Goal: Task Accomplishment & Management: Use online tool/utility

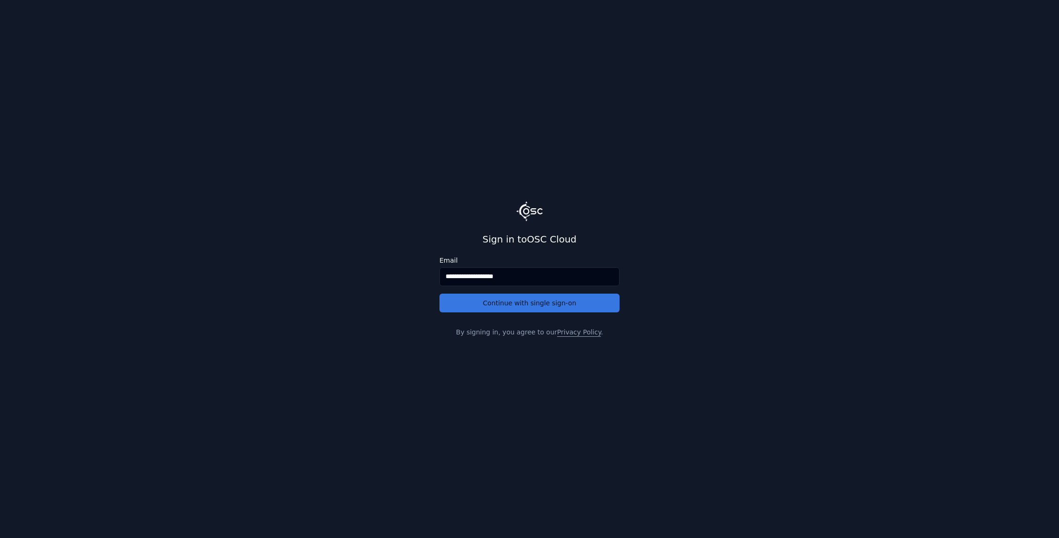
click at [482, 306] on button "Continue with single sign-on" at bounding box center [529, 303] width 180 height 19
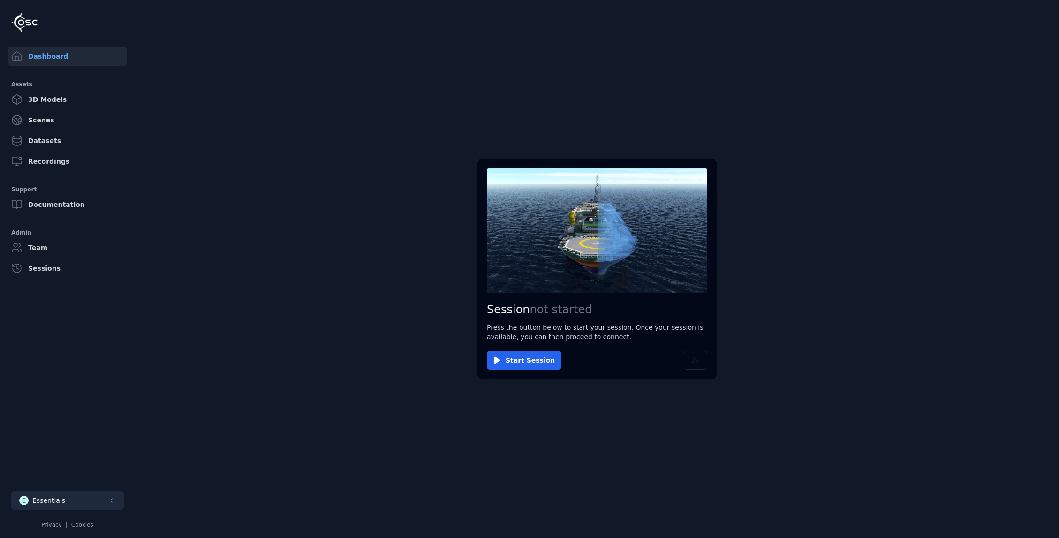
click at [93, 504] on button "E Essentials" at bounding box center [67, 500] width 113 height 19
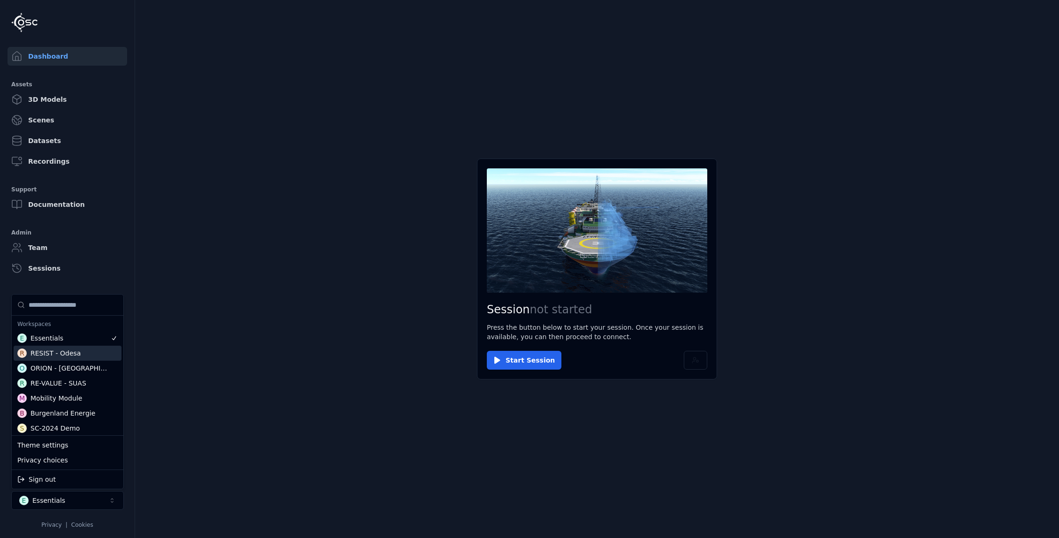
click at [56, 355] on div "RESIST - Odesa" at bounding box center [55, 352] width 50 height 9
click at [510, 363] on html "Dashboard Assets 3D Models Scenes Datasets Recordings Support Documentation Adm…" at bounding box center [529, 269] width 1059 height 538
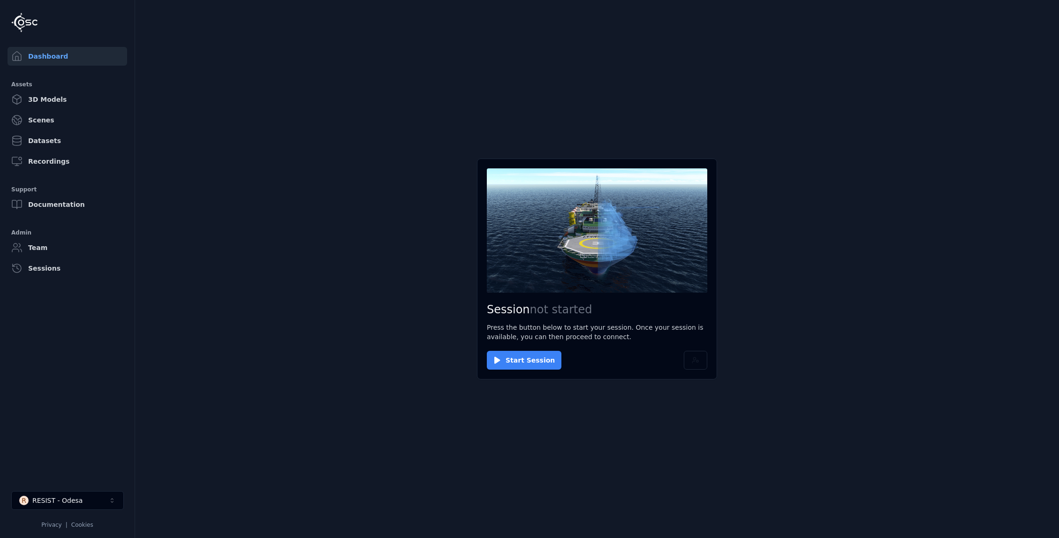
click at [504, 358] on button "Start Session" at bounding box center [524, 360] width 75 height 19
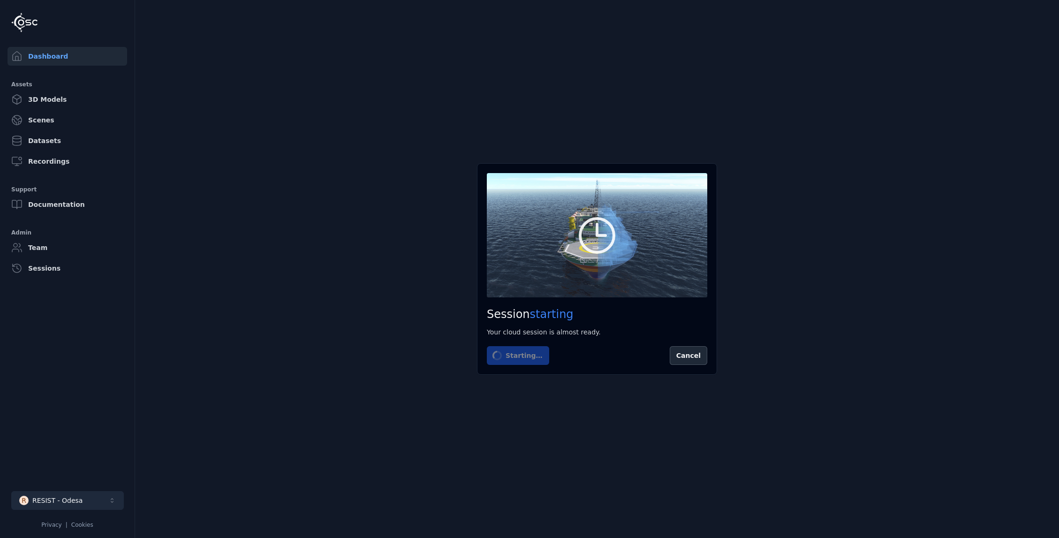
click at [96, 501] on button "R RESIST - Odesa" at bounding box center [67, 500] width 113 height 19
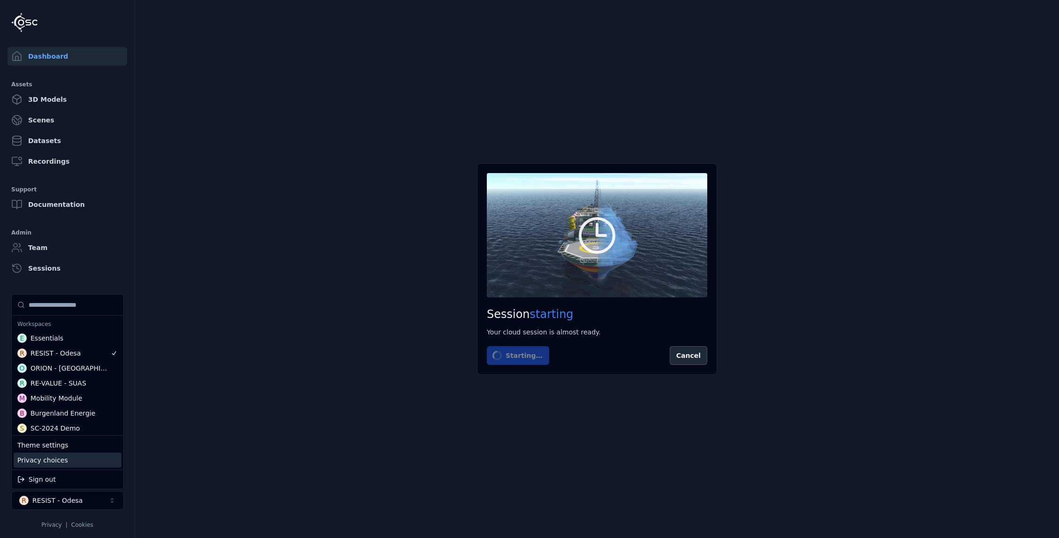
click at [253, 469] on html "Dashboard Assets 3D Models Scenes Datasets Recordings Support Documentation Adm…" at bounding box center [529, 269] width 1059 height 538
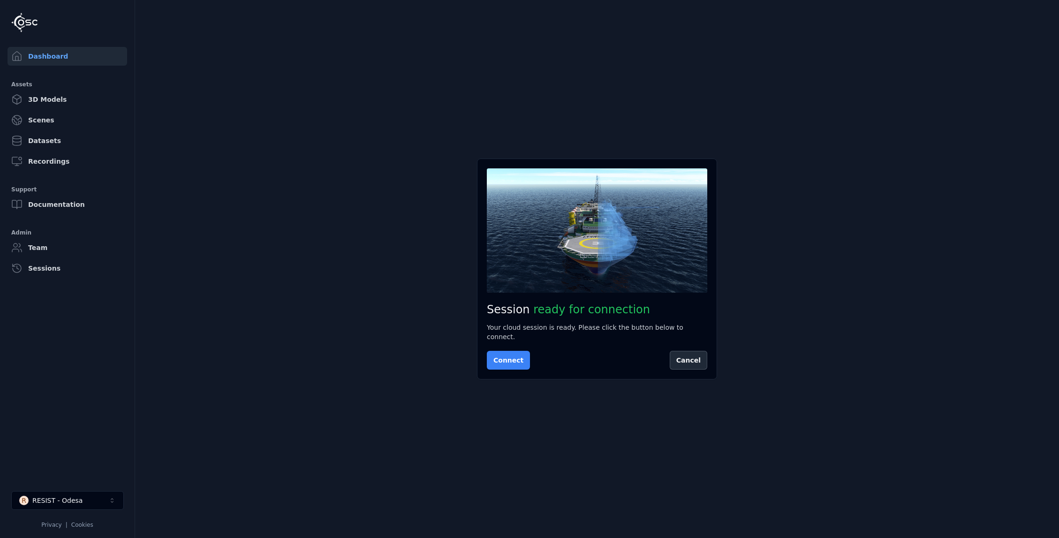
click at [506, 354] on button "Connect" at bounding box center [508, 360] width 43 height 19
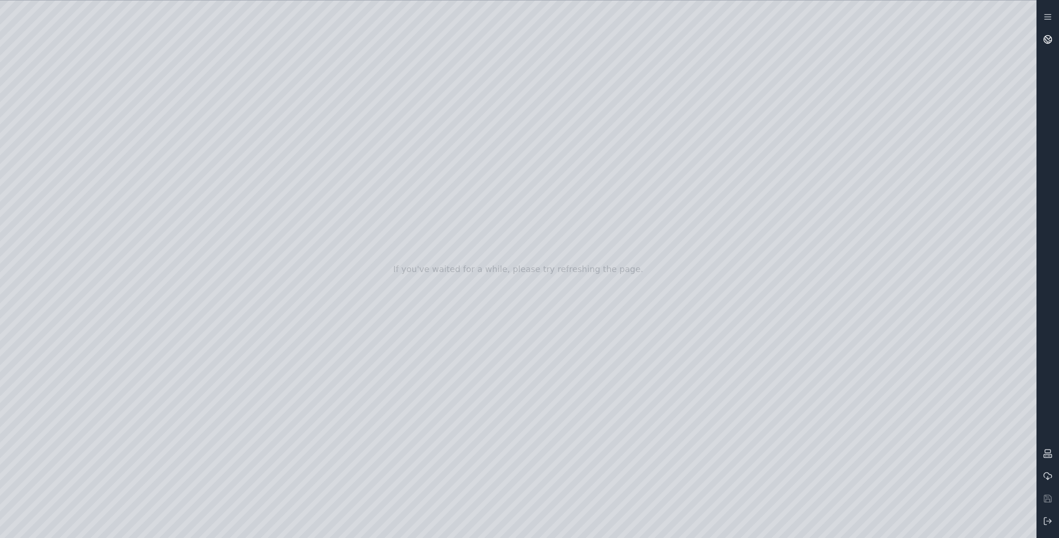
click at [1050, 40] on icon at bounding box center [1047, 39] width 9 height 9
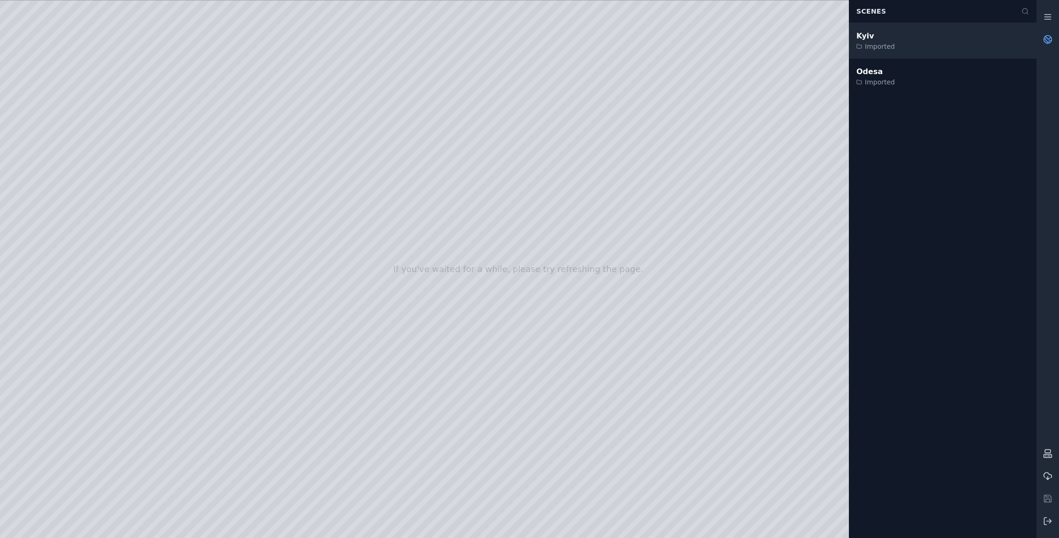
click at [898, 43] on div "Kyiv Imported" at bounding box center [943, 41] width 188 height 36
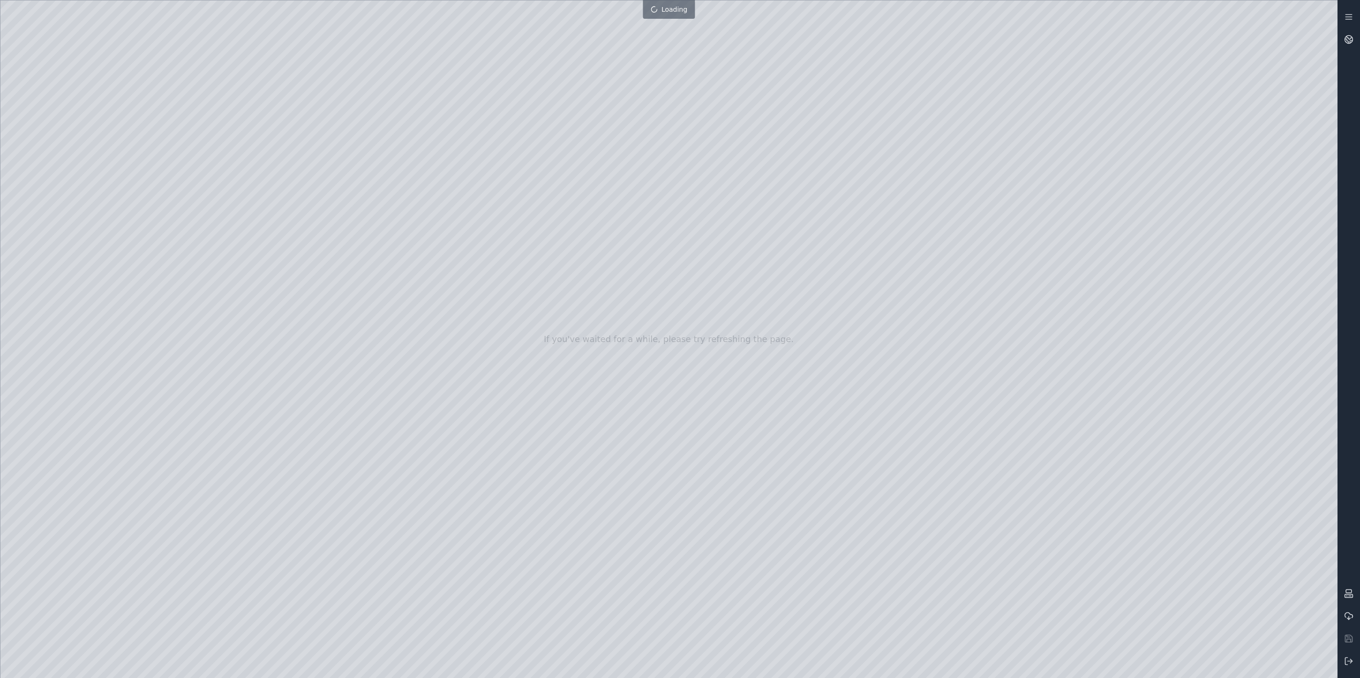
drag, startPoint x: 785, startPoint y: 391, endPoint x: 788, endPoint y: 403, distance: 12.4
click at [13, 120] on div at bounding box center [668, 338] width 1337 height 677
click at [1058, 38] on icon at bounding box center [1348, 39] width 9 height 9
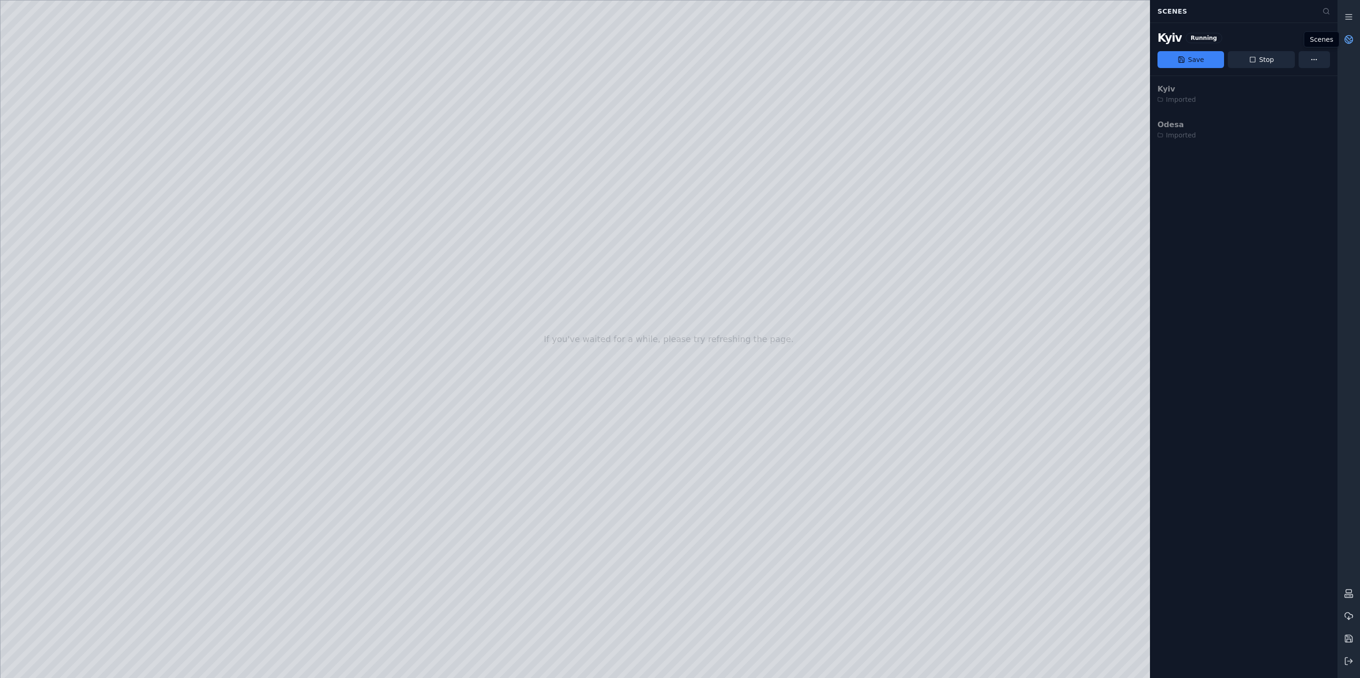
drag, startPoint x: 537, startPoint y: 352, endPoint x: 547, endPoint y: 366, distance: 17.2
click at [503, 355] on div at bounding box center [668, 338] width 1337 height 677
drag, startPoint x: 543, startPoint y: 382, endPoint x: 652, endPoint y: 391, distance: 108.7
drag, startPoint x: 324, startPoint y: 279, endPoint x: 285, endPoint y: 289, distance: 41.3
drag, startPoint x: 455, startPoint y: 201, endPoint x: 404, endPoint y: 433, distance: 237.8
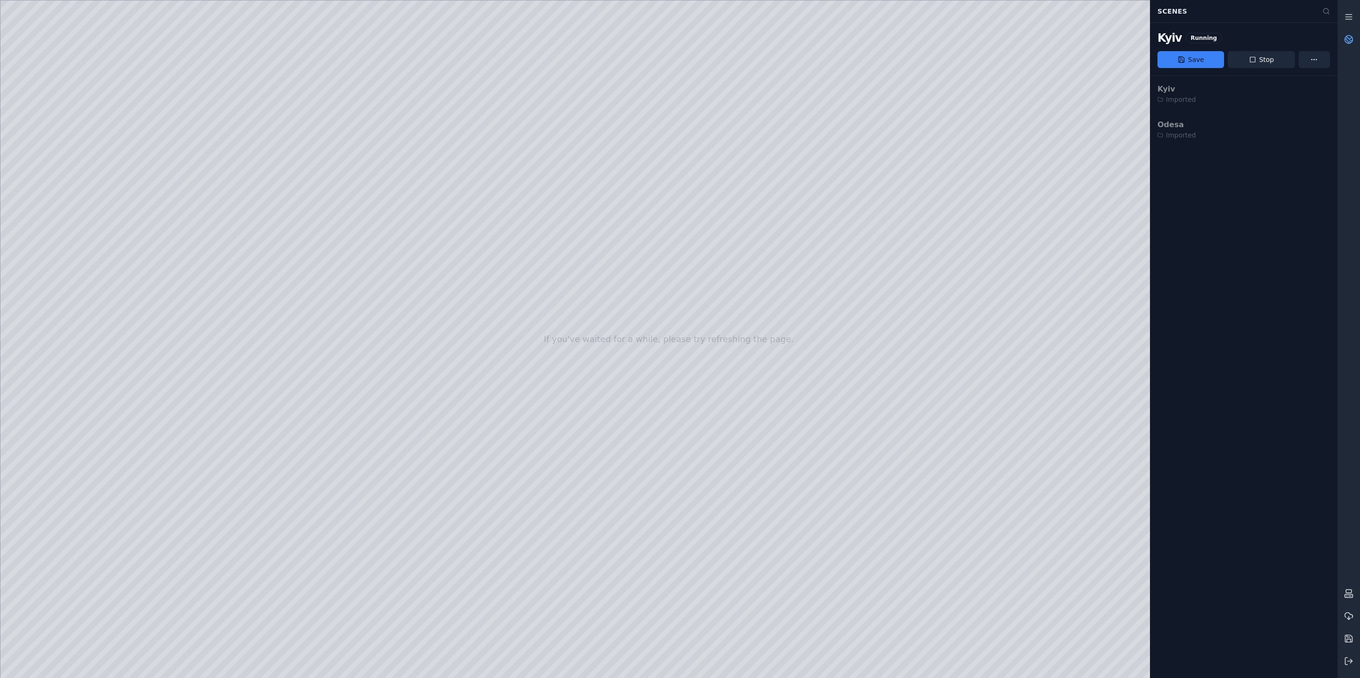
click at [404, 433] on div at bounding box center [668, 338] width 1337 height 677
drag, startPoint x: 475, startPoint y: 294, endPoint x: 393, endPoint y: 563, distance: 281.4
drag, startPoint x: 626, startPoint y: 206, endPoint x: 555, endPoint y: 215, distance: 71.4
drag, startPoint x: 749, startPoint y: 231, endPoint x: 576, endPoint y: 245, distance: 174.0
click at [576, 245] on div at bounding box center [668, 338] width 1337 height 677
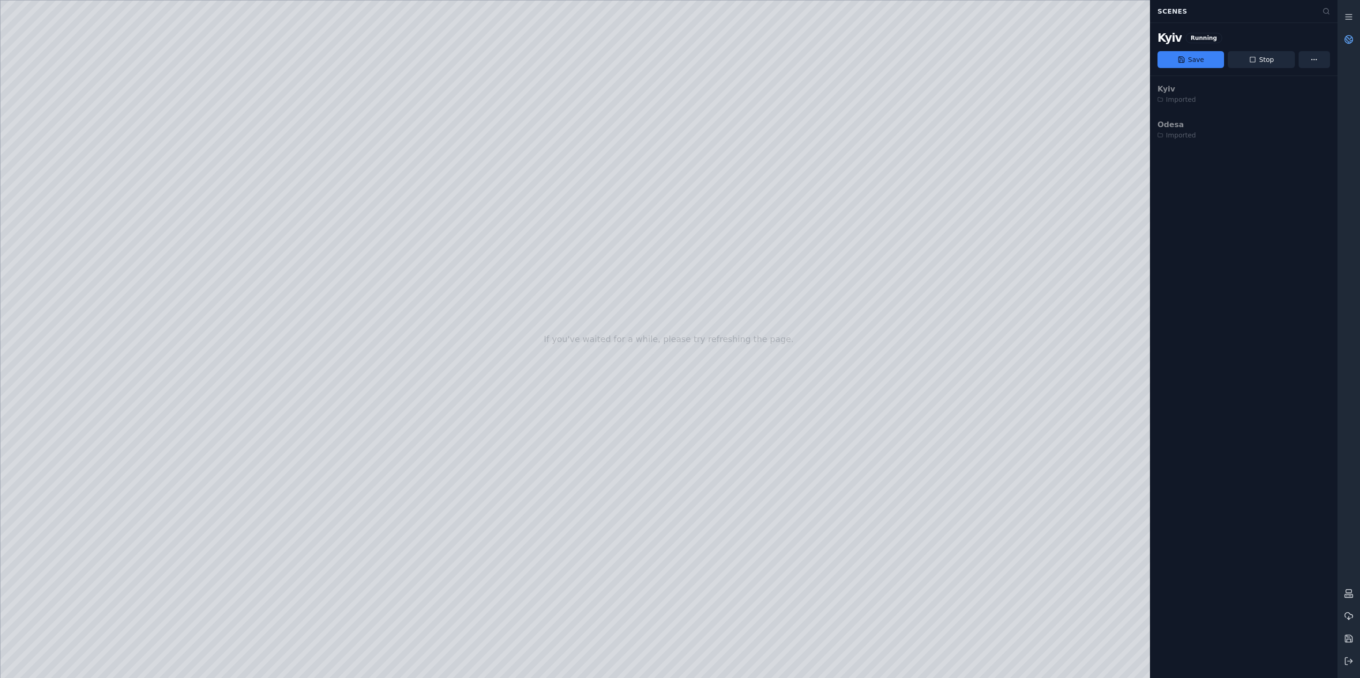
drag, startPoint x: 734, startPoint y: 214, endPoint x: 347, endPoint y: 291, distance: 394.0
drag, startPoint x: 360, startPoint y: 292, endPoint x: 392, endPoint y: 292, distance: 32.8
drag, startPoint x: 393, startPoint y: 301, endPoint x: 362, endPoint y: 292, distance: 32.2
drag, startPoint x: 724, startPoint y: 542, endPoint x: 747, endPoint y: 528, distance: 27.5
drag, startPoint x: 380, startPoint y: 447, endPoint x: 320, endPoint y: 458, distance: 60.6
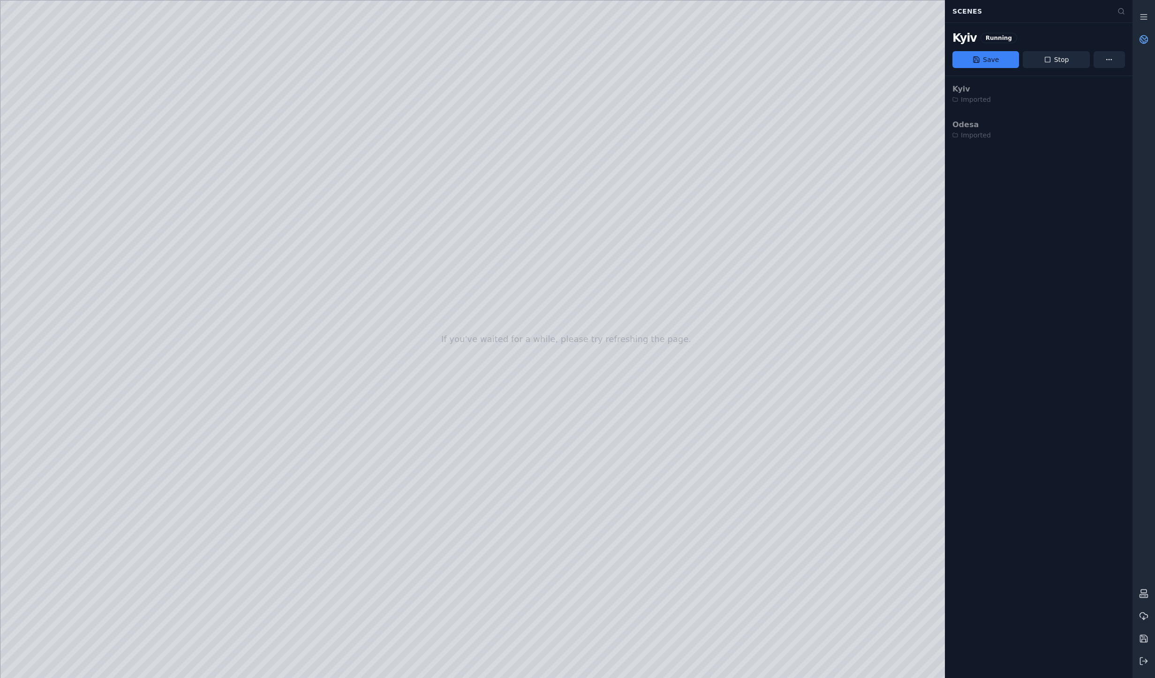
click at [1058, 40] on icon at bounding box center [1141, 41] width 3 height 4
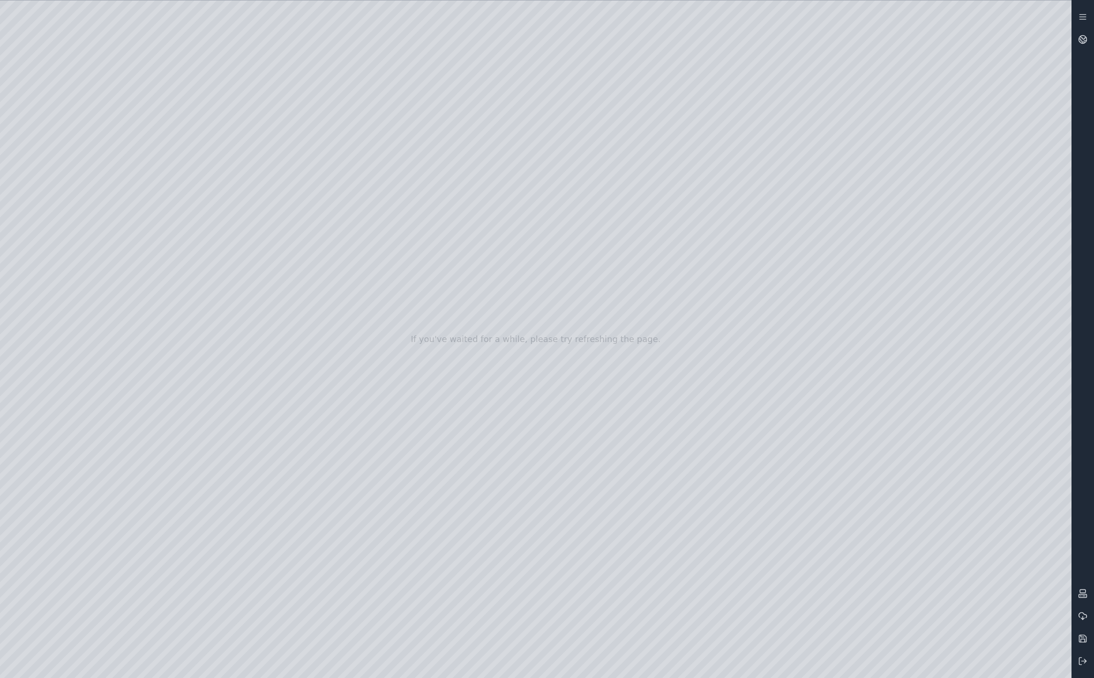
click at [475, 473] on div at bounding box center [536, 338] width 1072 height 677
drag, startPoint x: 488, startPoint y: 453, endPoint x: -151, endPoint y: 491, distance: 640.3
drag, startPoint x: -151, startPoint y: 491, endPoint x: 235, endPoint y: 474, distance: 386.8
drag, startPoint x: 464, startPoint y: 456, endPoint x: 596, endPoint y: 452, distance: 132.3
drag, startPoint x: 546, startPoint y: 371, endPoint x: 599, endPoint y: 376, distance: 52.7
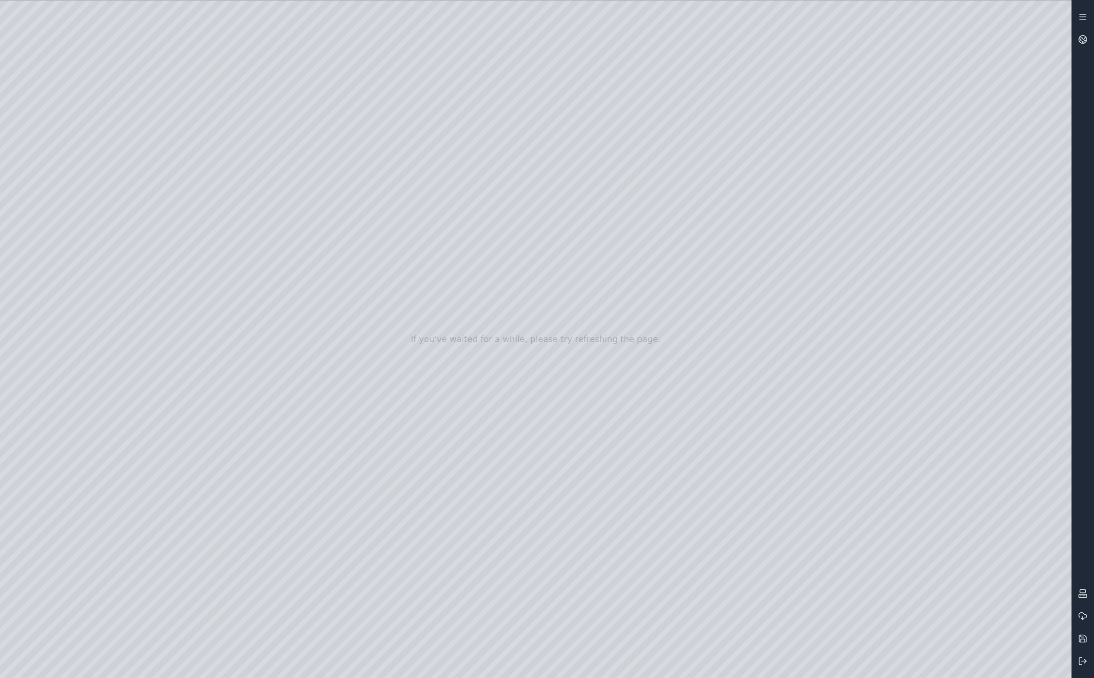
drag, startPoint x: 599, startPoint y: 376, endPoint x: 712, endPoint y: 370, distance: 113.6
drag, startPoint x: 709, startPoint y: 370, endPoint x: 732, endPoint y: 371, distance: 23.0
drag, startPoint x: 557, startPoint y: 401, endPoint x: 636, endPoint y: 421, distance: 82.1
drag, startPoint x: 573, startPoint y: 206, endPoint x: 321, endPoint y: 174, distance: 254.9
drag, startPoint x: 614, startPoint y: 354, endPoint x: 663, endPoint y: 300, distance: 72.0
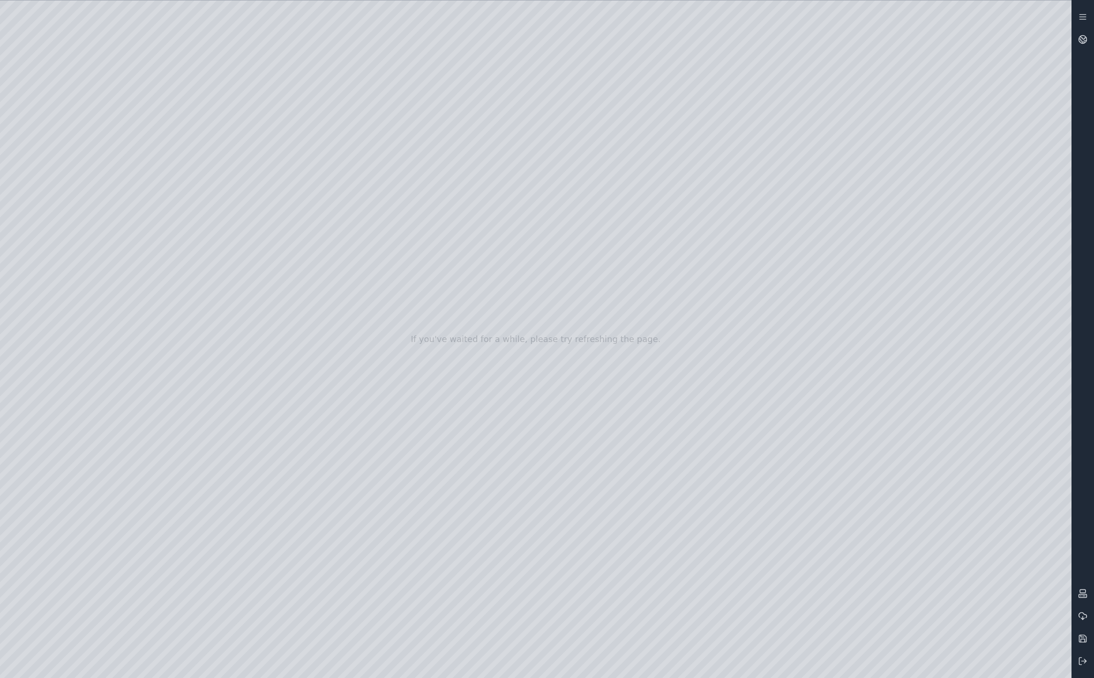
drag, startPoint x: 464, startPoint y: 344, endPoint x: 583, endPoint y: 388, distance: 126.6
drag, startPoint x: 261, startPoint y: 434, endPoint x: 577, endPoint y: 332, distance: 332.2
drag, startPoint x: 559, startPoint y: 375, endPoint x: 441, endPoint y: 376, distance: 118.2
drag, startPoint x: 360, startPoint y: 388, endPoint x: 498, endPoint y: 334, distance: 147.9
drag, startPoint x: 583, startPoint y: 259, endPoint x: 494, endPoint y: 398, distance: 164.7
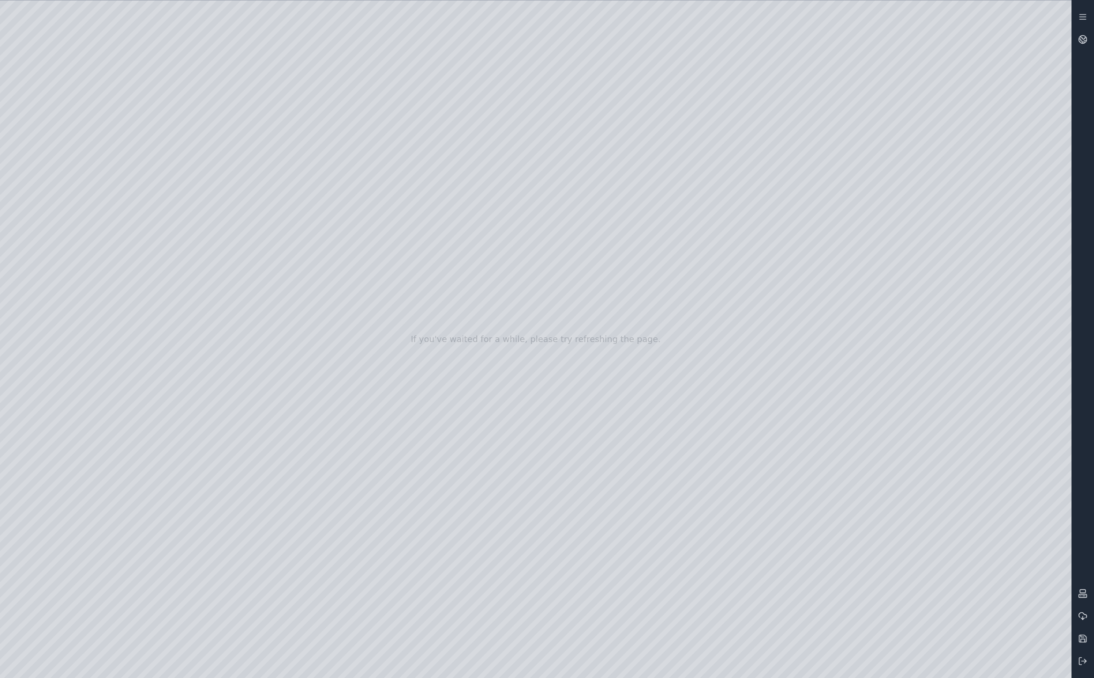
click at [493, 400] on div at bounding box center [536, 338] width 1072 height 677
drag, startPoint x: 579, startPoint y: 314, endPoint x: 583, endPoint y: 352, distance: 38.2
click at [582, 353] on div at bounding box center [536, 338] width 1072 height 677
drag, startPoint x: 560, startPoint y: 355, endPoint x: 540, endPoint y: 344, distance: 23.7
drag, startPoint x: 497, startPoint y: 338, endPoint x: 497, endPoint y: 551, distance: 212.9
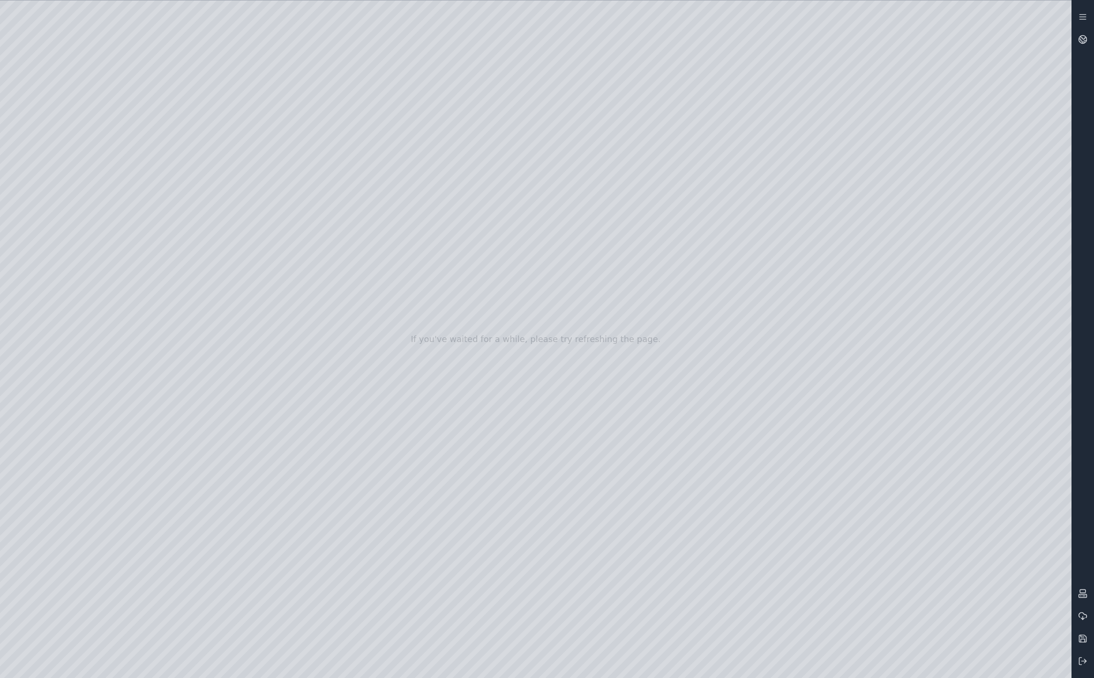
drag, startPoint x: 701, startPoint y: 439, endPoint x: 484, endPoint y: 491, distance: 222.8
drag, startPoint x: 693, startPoint y: 358, endPoint x: 691, endPoint y: 391, distance: 32.9
drag, startPoint x: 721, startPoint y: 274, endPoint x: 649, endPoint y: 430, distance: 172.1
click at [649, 461] on div at bounding box center [536, 338] width 1072 height 677
drag, startPoint x: 693, startPoint y: 325, endPoint x: 469, endPoint y: 591, distance: 347.5
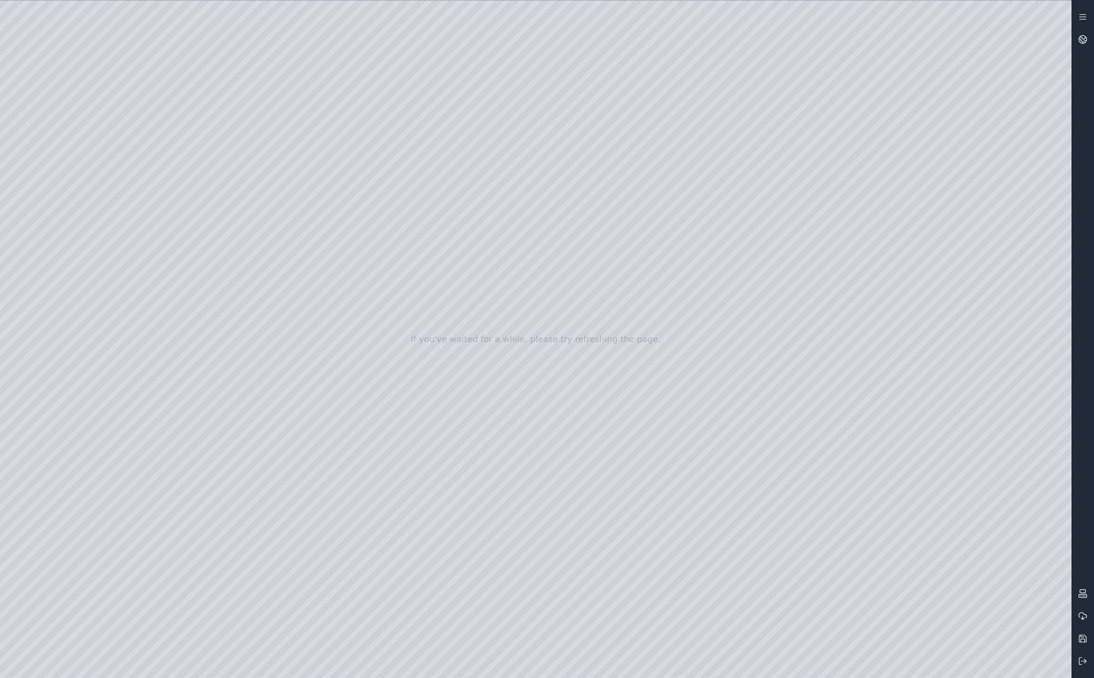
drag, startPoint x: 444, startPoint y: 436, endPoint x: 356, endPoint y: 237, distance: 217.1
drag, startPoint x: 404, startPoint y: 542, endPoint x: 460, endPoint y: 433, distance: 122.5
drag, startPoint x: 479, startPoint y: 327, endPoint x: 478, endPoint y: 318, distance: 8.5
drag, startPoint x: 463, startPoint y: 357, endPoint x: 497, endPoint y: 243, distance: 118.5
drag, startPoint x: 488, startPoint y: 415, endPoint x: 398, endPoint y: 415, distance: 90.0
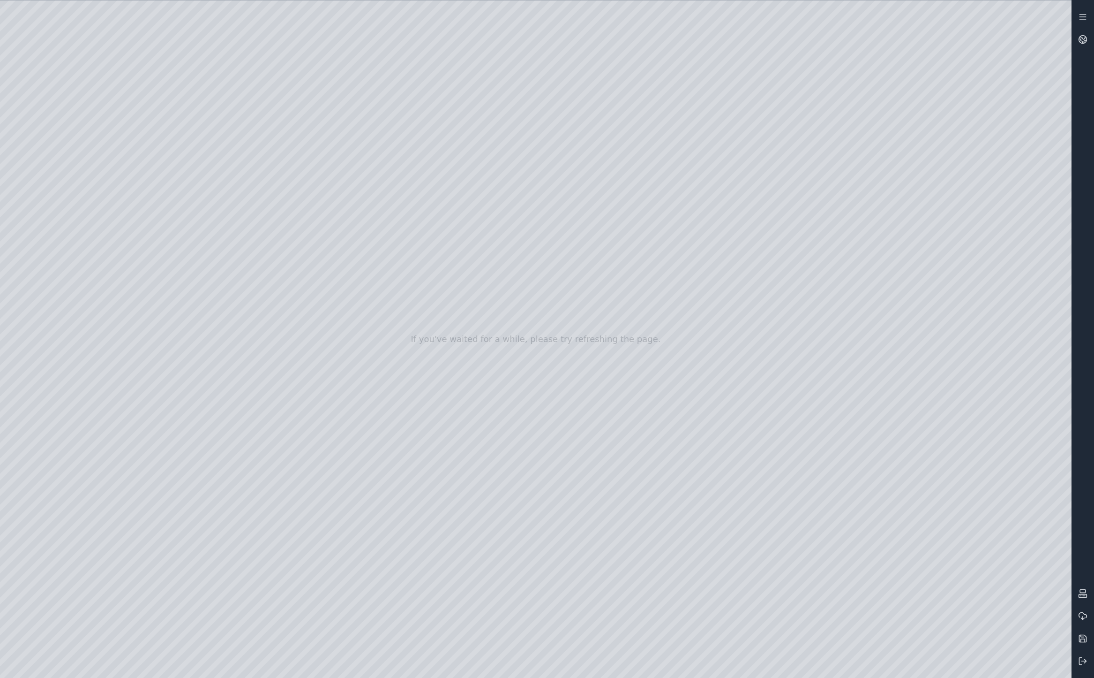
drag, startPoint x: 574, startPoint y: 490, endPoint x: 533, endPoint y: 398, distance: 101.6
drag, startPoint x: 566, startPoint y: 312, endPoint x: 608, endPoint y: 274, distance: 56.8
drag, startPoint x: 636, startPoint y: 360, endPoint x: 721, endPoint y: 373, distance: 85.9
drag, startPoint x: 663, startPoint y: 403, endPoint x: 614, endPoint y: 401, distance: 49.3
drag, startPoint x: 390, startPoint y: 411, endPoint x: 781, endPoint y: 423, distance: 390.8
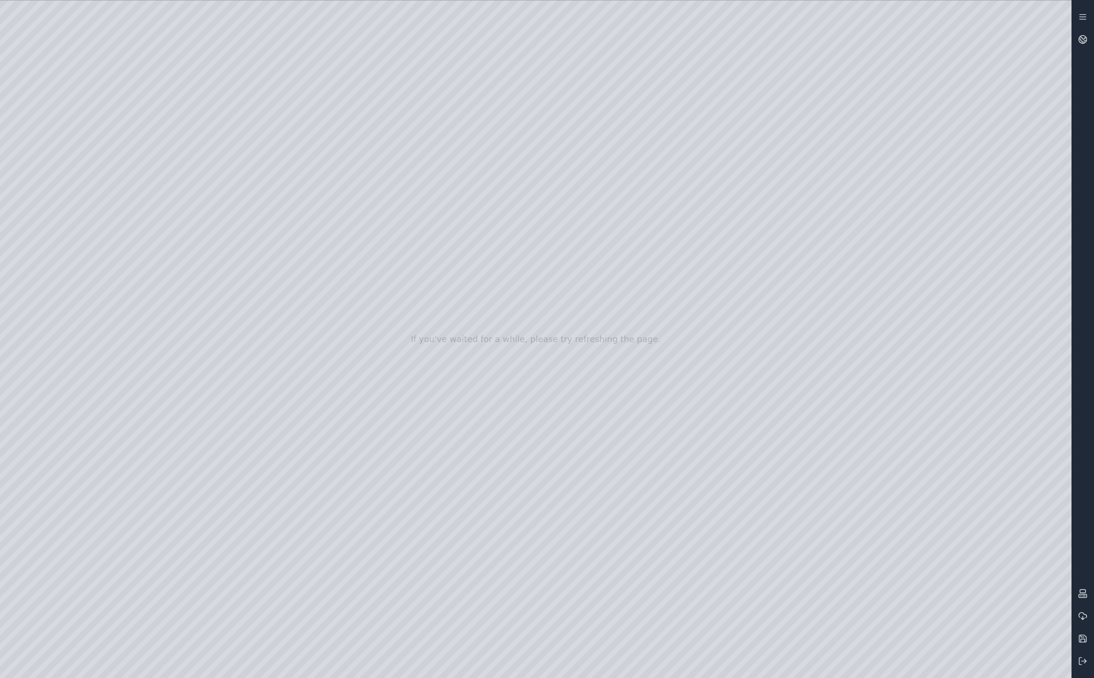
drag, startPoint x: 588, startPoint y: 448, endPoint x: 579, endPoint y: 276, distance: 171.9
click at [1027, 537] on div at bounding box center [536, 338] width 1072 height 677
drag, startPoint x: 523, startPoint y: 447, endPoint x: 662, endPoint y: 463, distance: 139.2
click at [309, 529] on div at bounding box center [536, 338] width 1072 height 677
click at [897, 394] on div at bounding box center [536, 338] width 1072 height 677
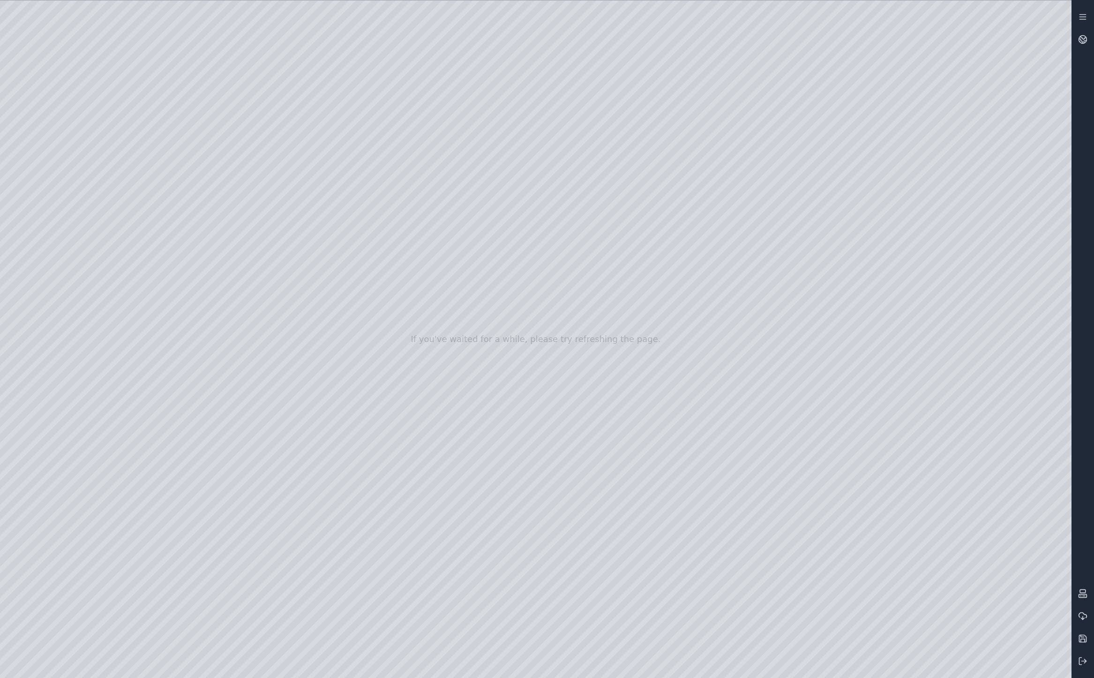
click at [1057, 537] on div at bounding box center [536, 338] width 1072 height 677
drag, startPoint x: 190, startPoint y: 462, endPoint x: 518, endPoint y: 323, distance: 355.7
drag, startPoint x: 590, startPoint y: 404, endPoint x: 565, endPoint y: 397, distance: 26.3
drag, startPoint x: 641, startPoint y: 392, endPoint x: 420, endPoint y: 382, distance: 220.6
click at [16, 175] on div at bounding box center [536, 338] width 1072 height 677
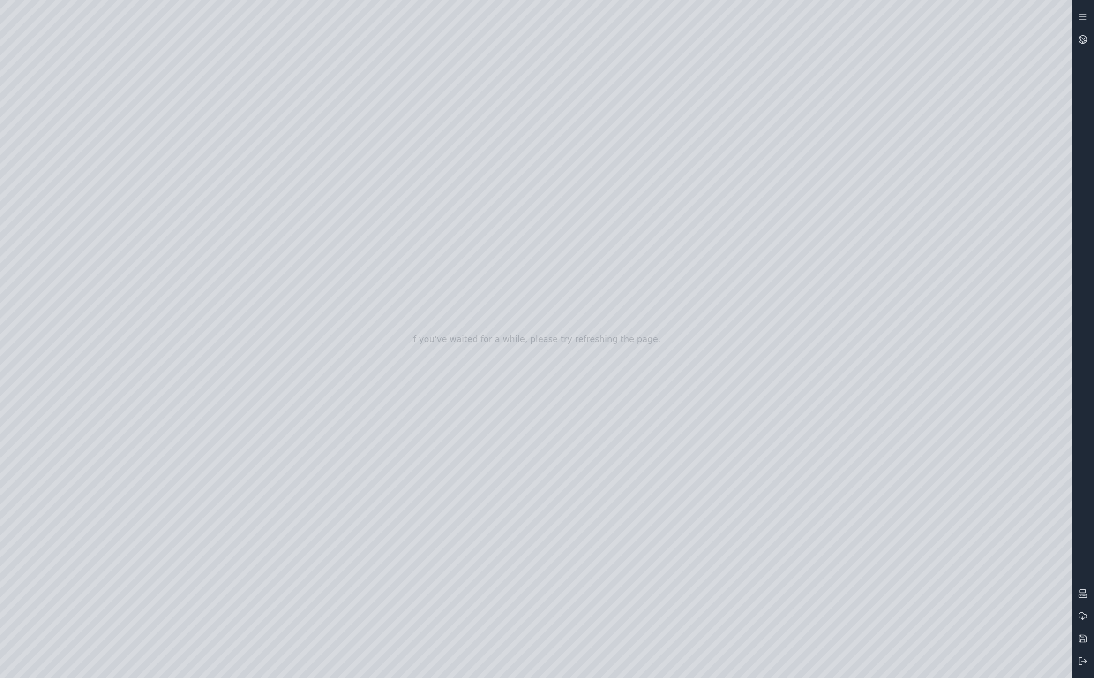
click at [13, 271] on div at bounding box center [536, 338] width 1072 height 677
click at [55, 129] on div at bounding box center [536, 338] width 1072 height 677
click at [11, 124] on div at bounding box center [536, 338] width 1072 height 677
click at [65, 199] on div at bounding box center [536, 338] width 1072 height 677
click at [151, 173] on div at bounding box center [536, 338] width 1072 height 677
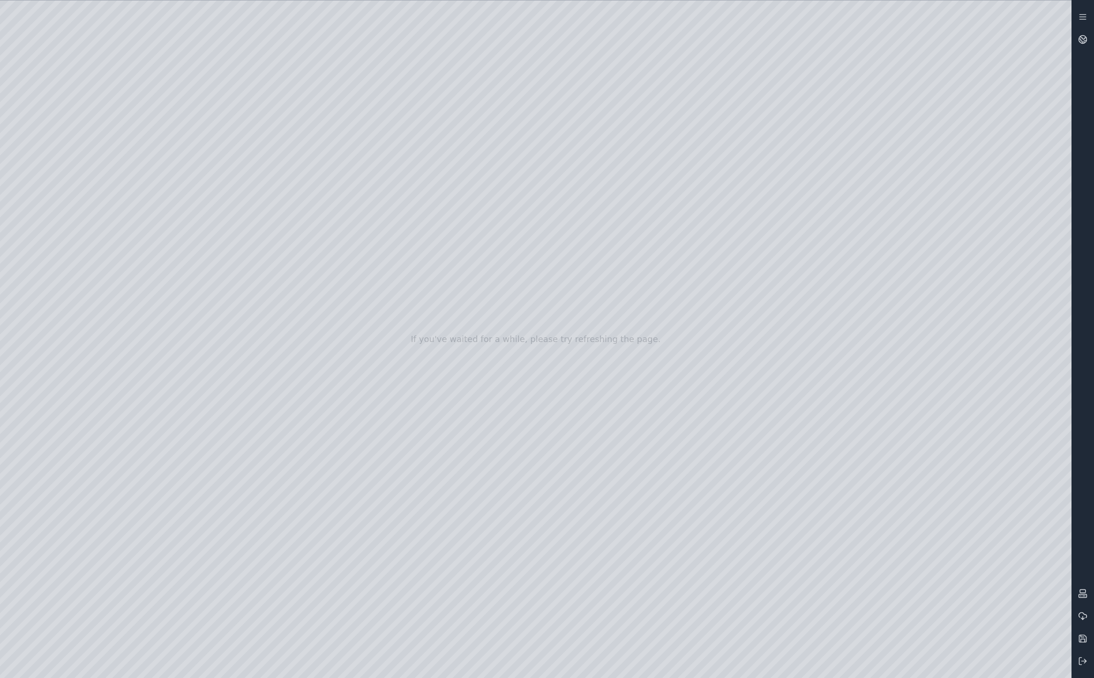
click at [128, 46] on div at bounding box center [536, 338] width 1072 height 677
click at [288, 103] on div at bounding box center [536, 338] width 1072 height 677
click at [131, 46] on div at bounding box center [536, 338] width 1072 height 677
click at [212, 102] on div at bounding box center [536, 338] width 1072 height 677
click at [131, 51] on div at bounding box center [536, 338] width 1072 height 677
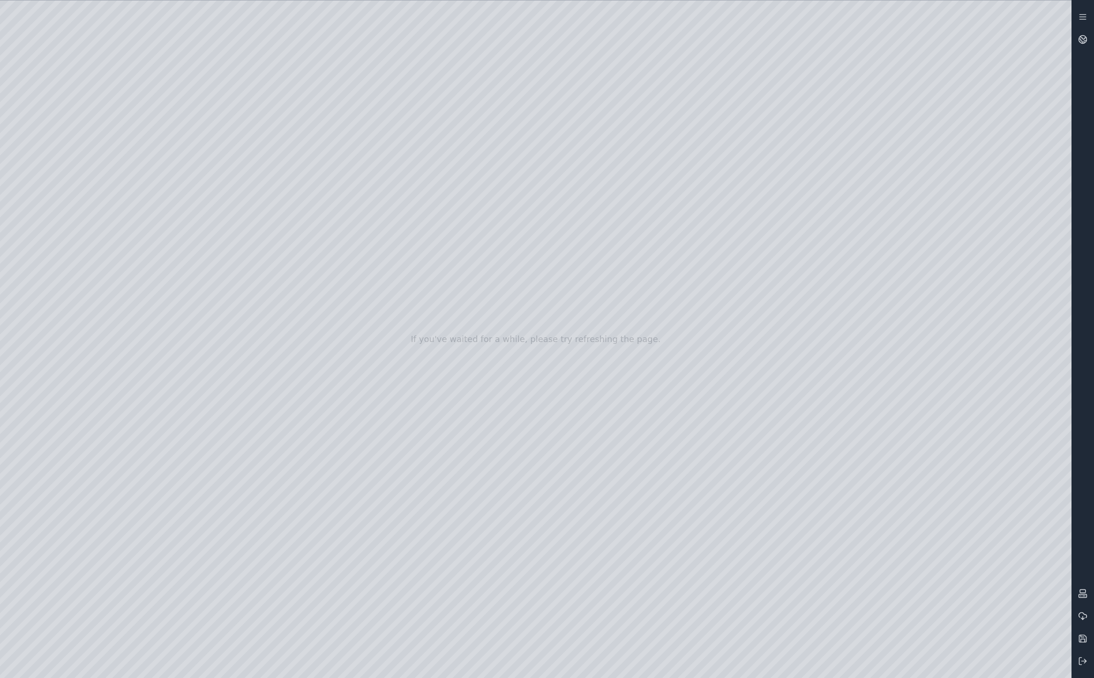
click at [279, 178] on div at bounding box center [536, 338] width 1072 height 677
click at [132, 46] on div at bounding box center [536, 338] width 1072 height 677
click at [226, 181] on div at bounding box center [536, 338] width 1072 height 677
click at [130, 45] on div at bounding box center [536, 338] width 1072 height 677
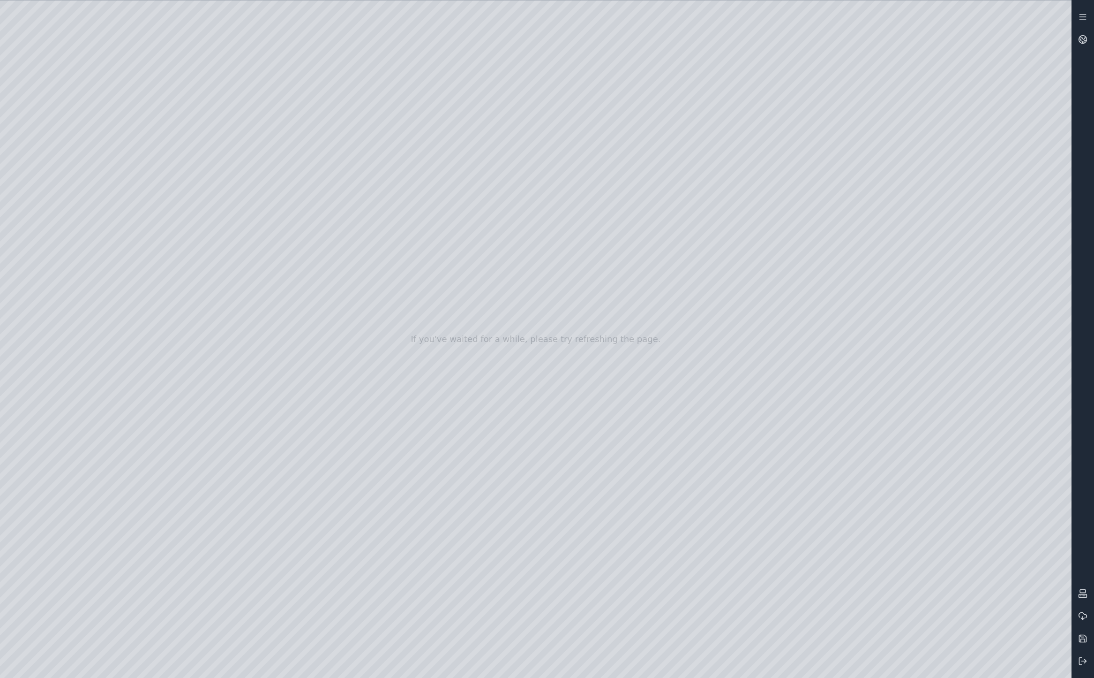
click at [10, 126] on div at bounding box center [536, 338] width 1072 height 677
